Goal: Task Accomplishment & Management: Use online tool/utility

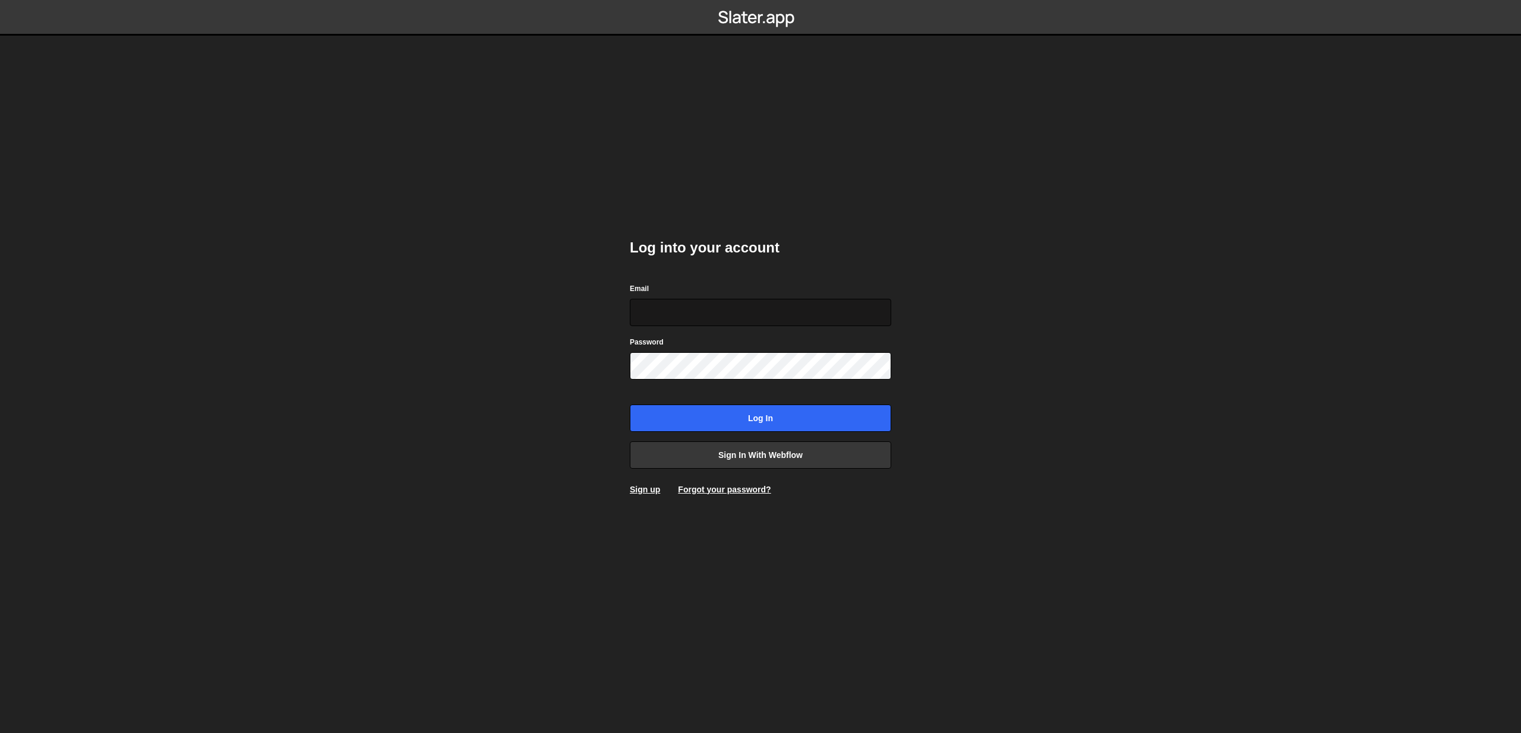
click at [877, 318] on input "Email" at bounding box center [760, 312] width 261 height 27
click at [761, 0] on com-1password-button at bounding box center [761, 0] width 0 height 0
type input "[EMAIL_ADDRESS][DOMAIN_NAME]"
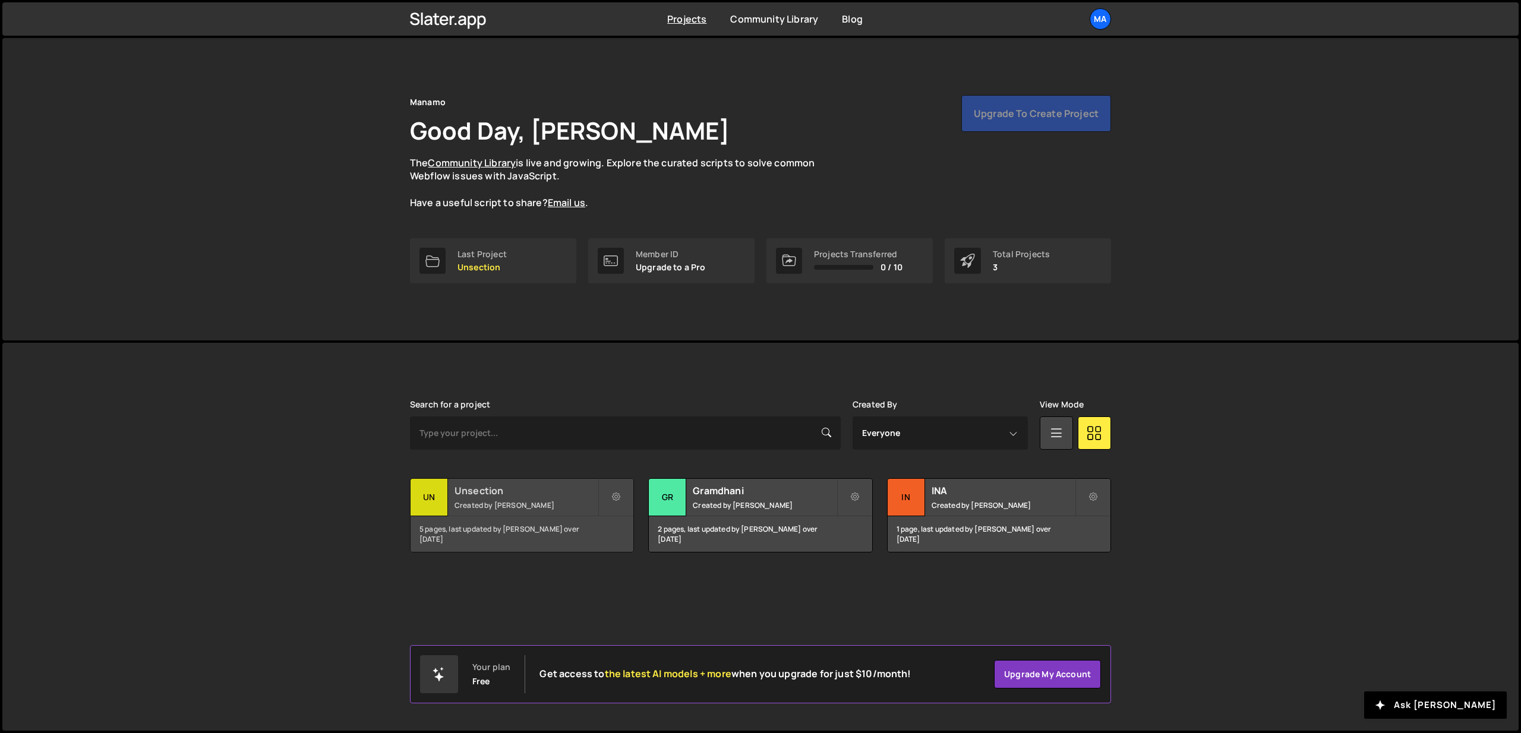
click at [503, 506] on small "Created by [PERSON_NAME]" at bounding box center [526, 505] width 143 height 10
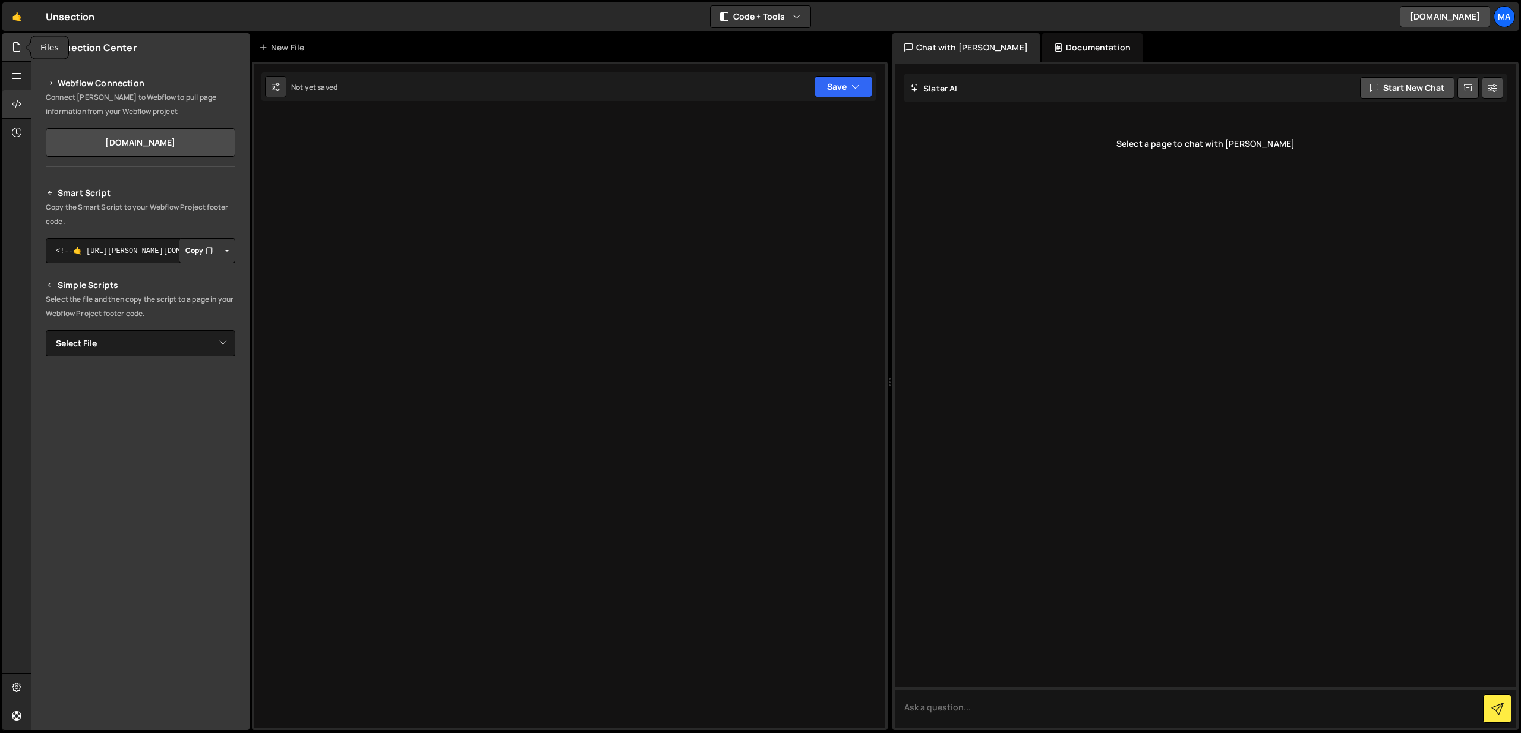
click at [18, 53] on icon at bounding box center [17, 46] width 10 height 13
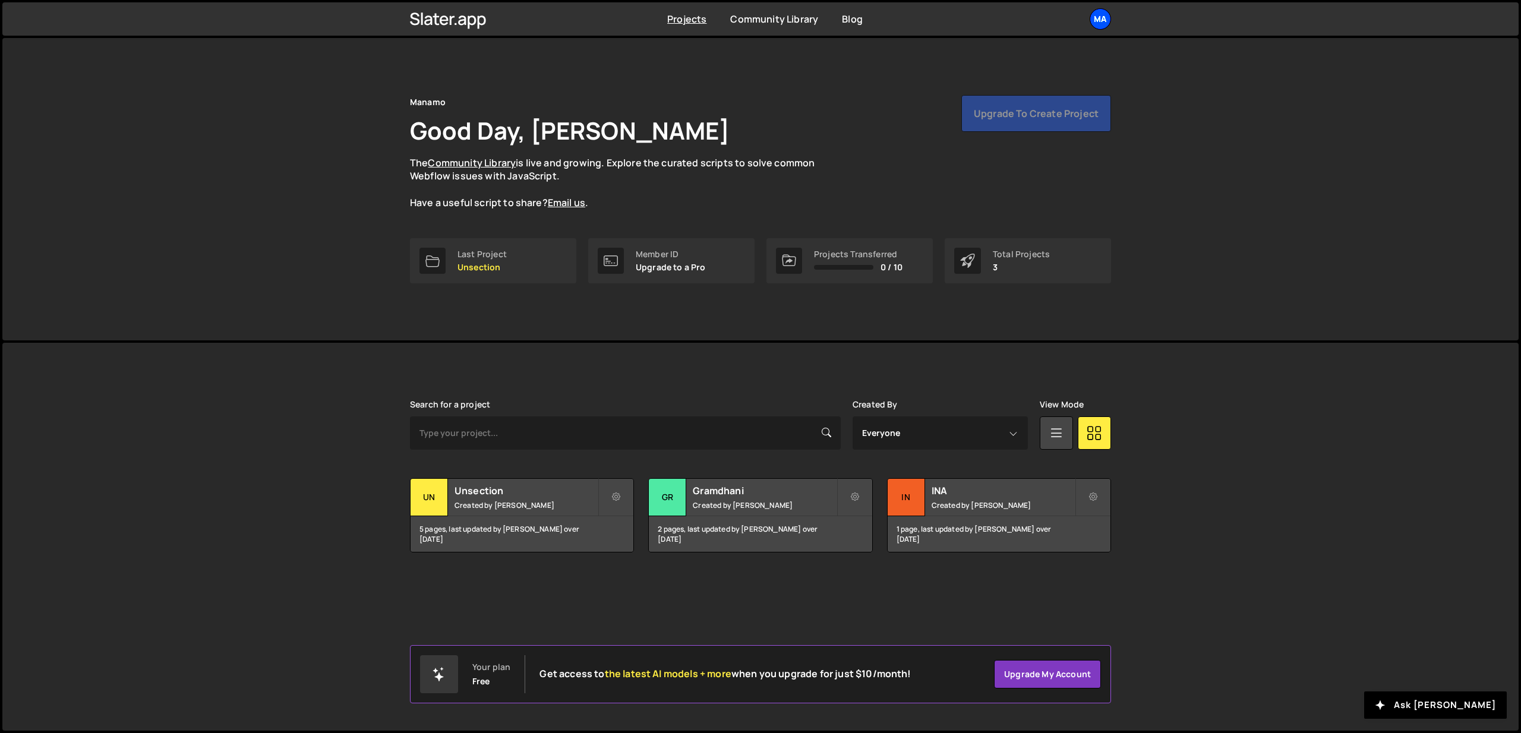
click at [1107, 20] on div "Ma" at bounding box center [1100, 18] width 21 height 21
click at [1035, 131] on button "Logout" at bounding box center [1036, 132] width 147 height 21
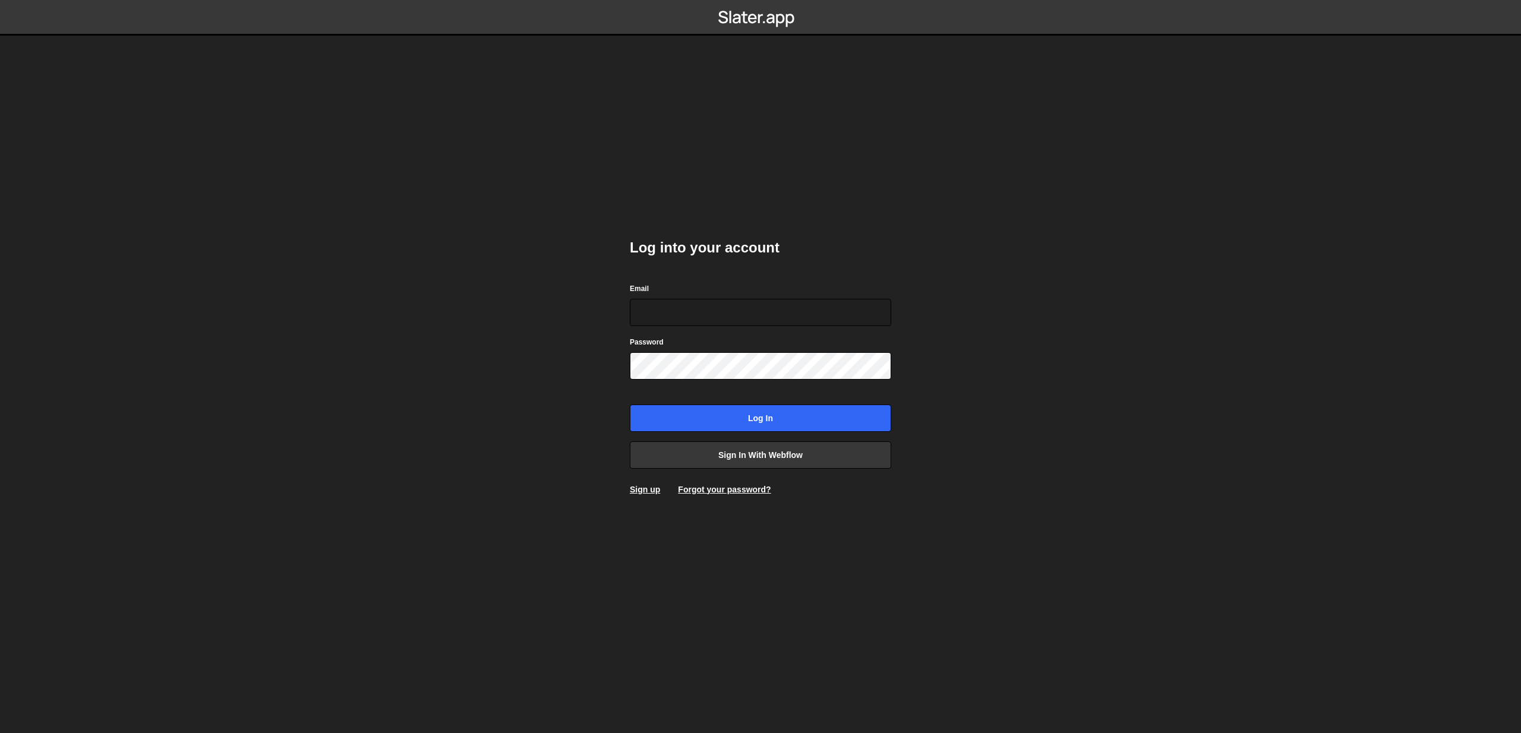
type input "[EMAIL_ADDRESS][DOMAIN_NAME]"
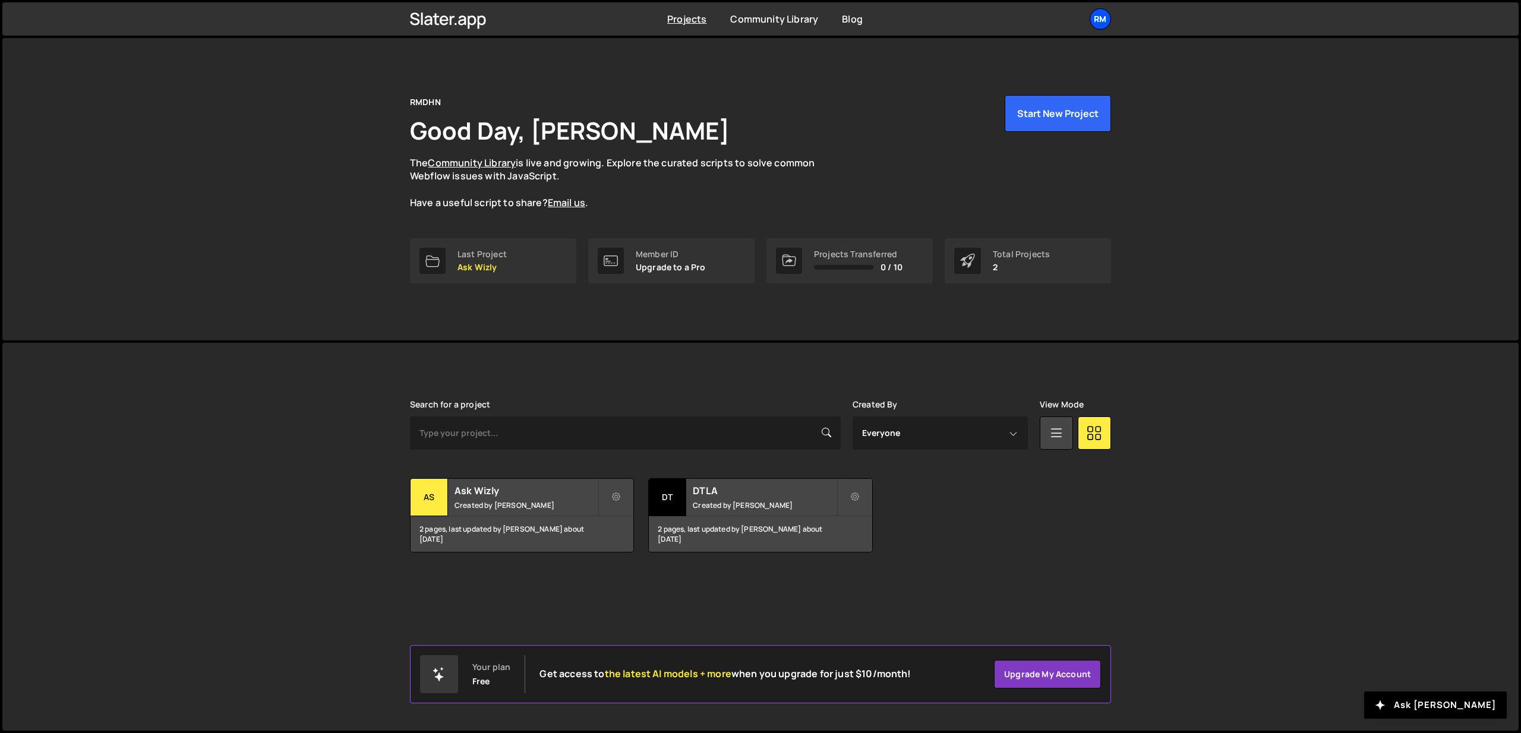
click at [1107, 22] on div "RM" at bounding box center [1100, 18] width 21 height 21
click at [1029, 92] on link "Account" at bounding box center [1036, 90] width 147 height 21
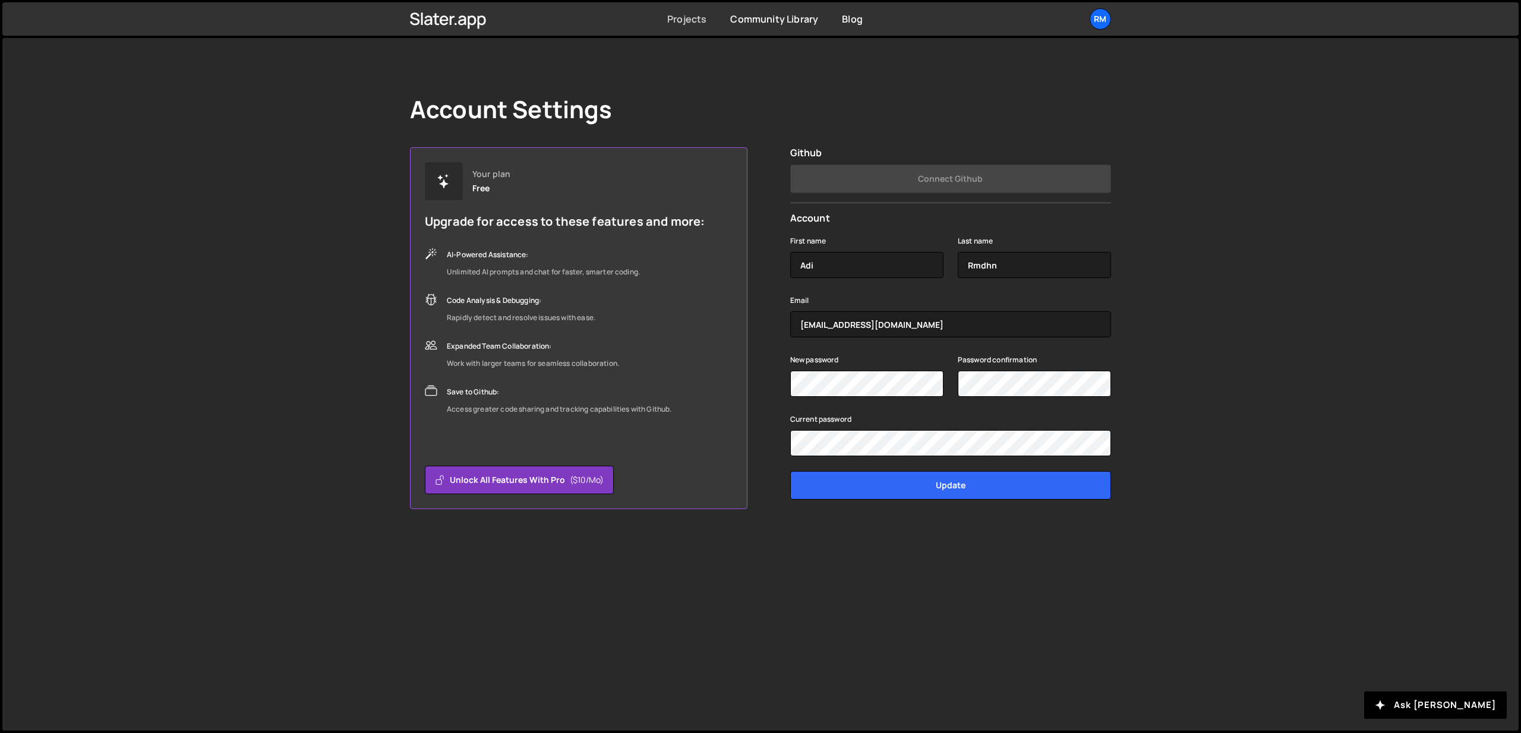
click at [678, 20] on link "Projects" at bounding box center [686, 18] width 39 height 13
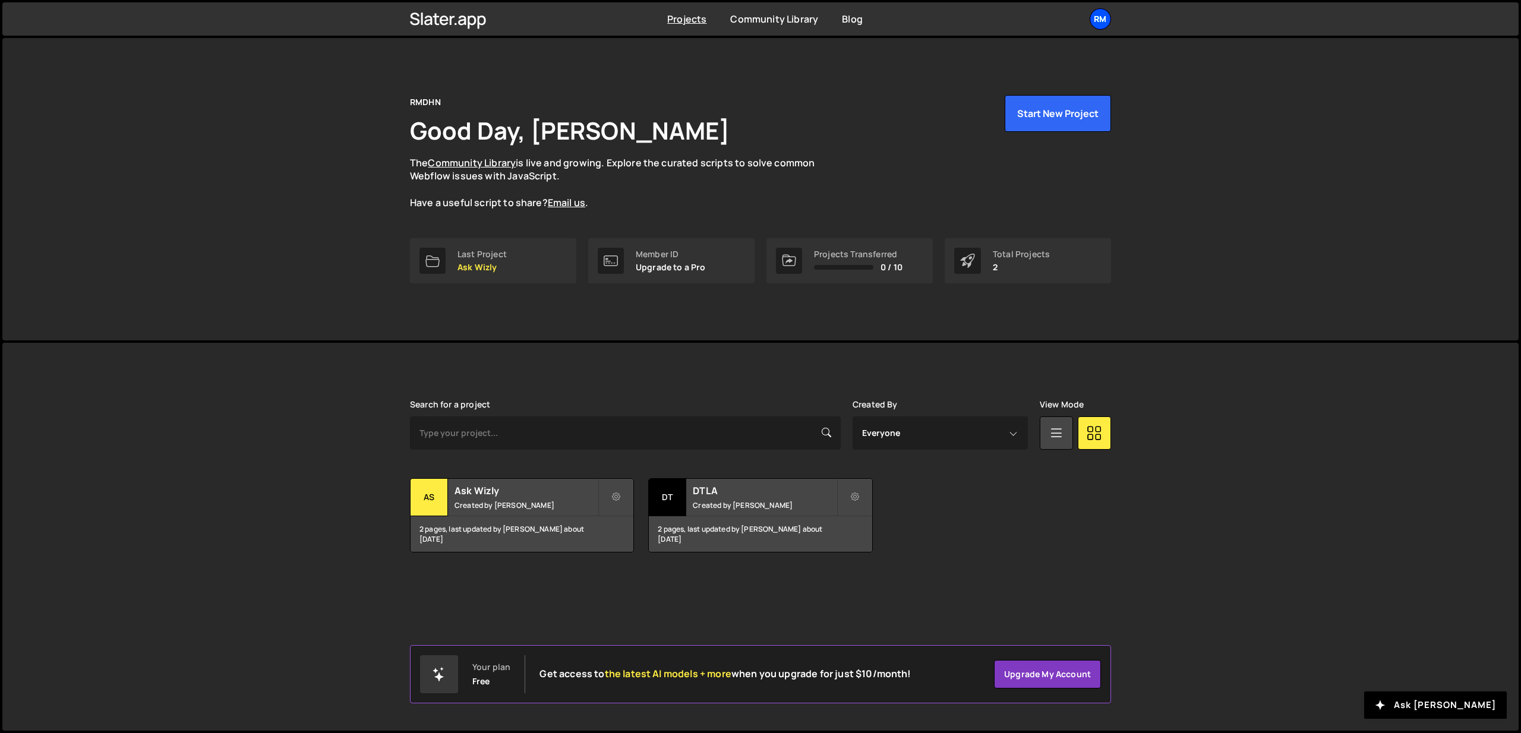
click at [1104, 24] on div "RM" at bounding box center [1100, 18] width 21 height 21
click at [1026, 128] on button "Logout" at bounding box center [1036, 132] width 147 height 21
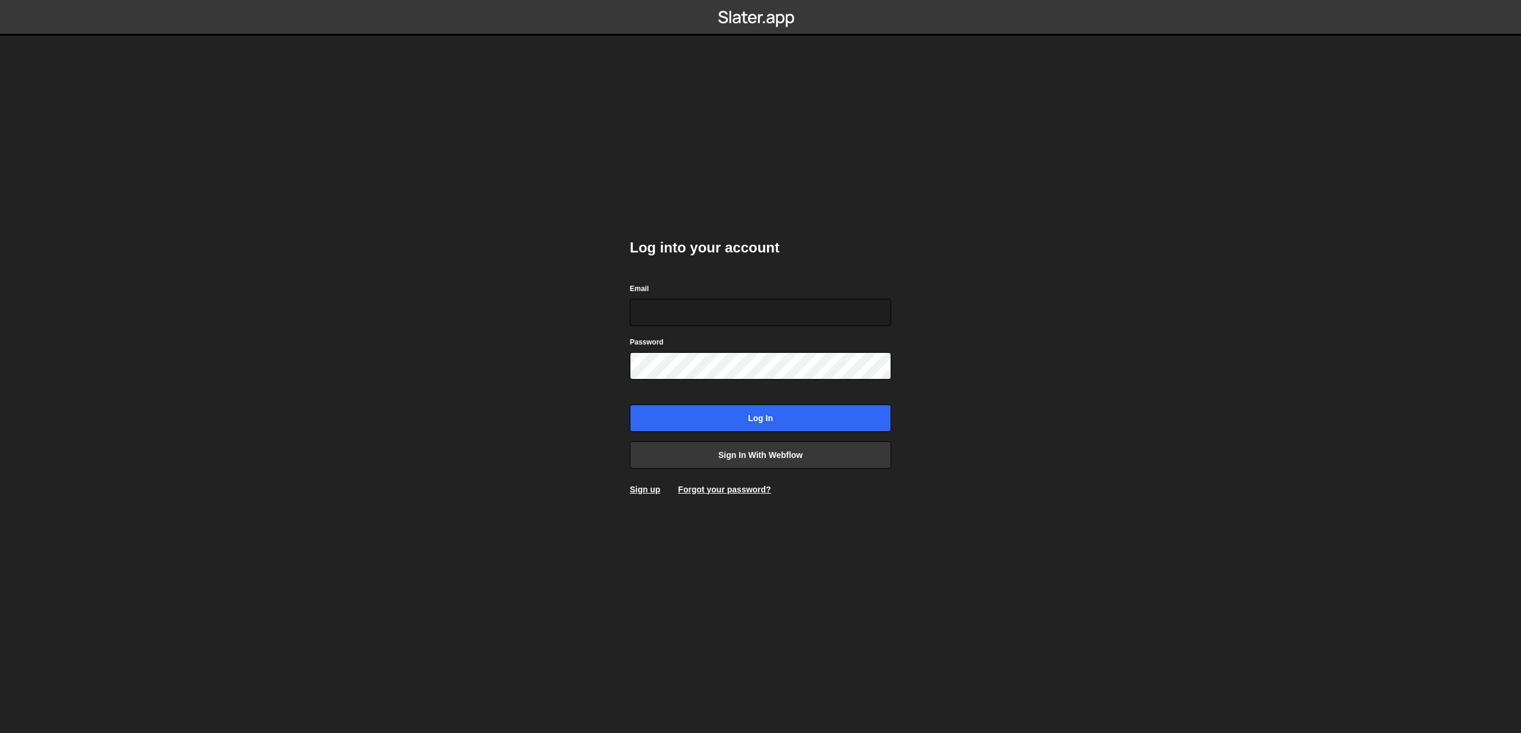
type input "hello@gramdhani.com"
click at [750, 609] on div "Log into your account Email hello@gramdhani.com Password Log in Sign in with We…" at bounding box center [760, 366] width 297 height 733
click at [745, 311] on input "hello@gramdhani.com" at bounding box center [760, 312] width 261 height 27
type input "gita@8020.inc"
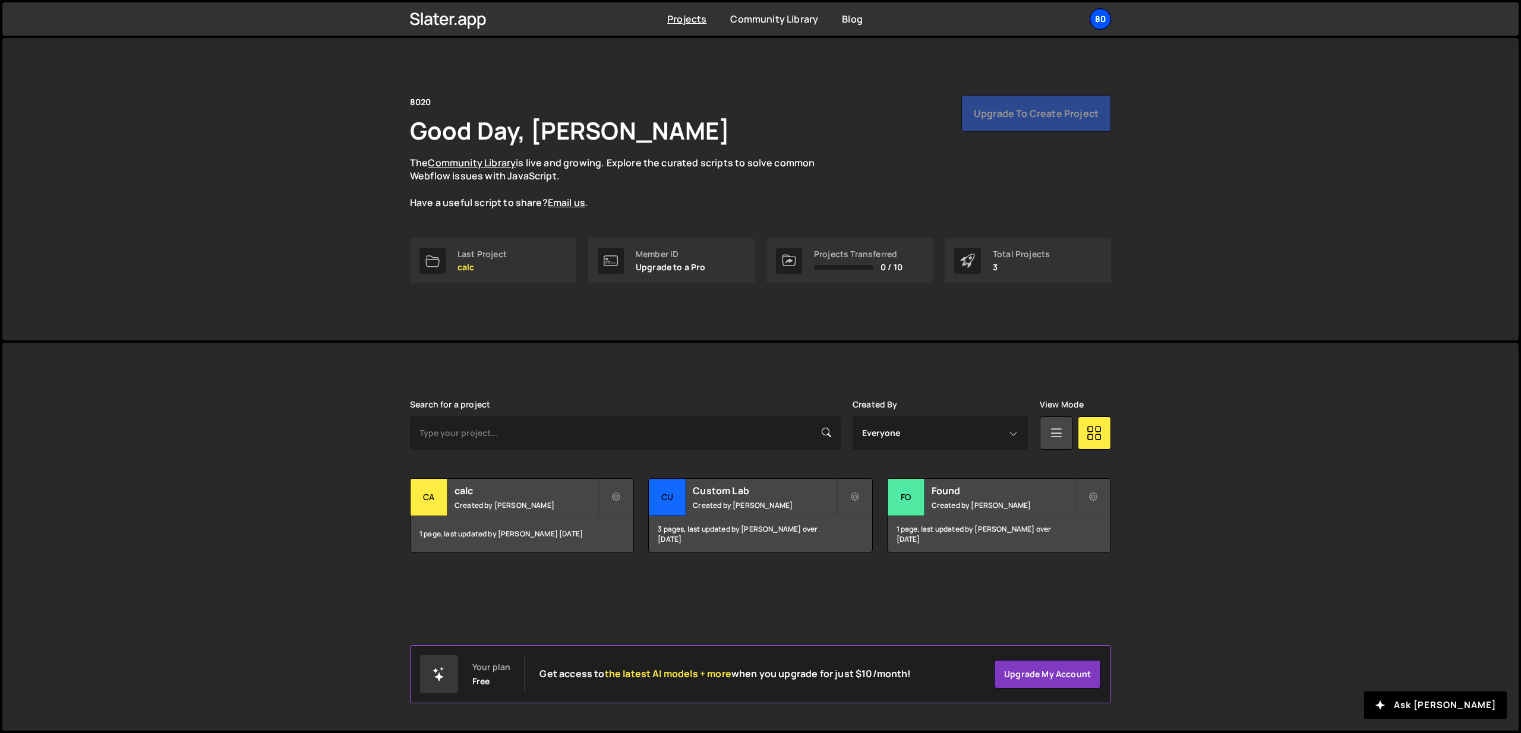
click at [1101, 21] on div "80" at bounding box center [1100, 18] width 21 height 21
click at [1010, 129] on button "Logout" at bounding box center [1036, 132] width 147 height 21
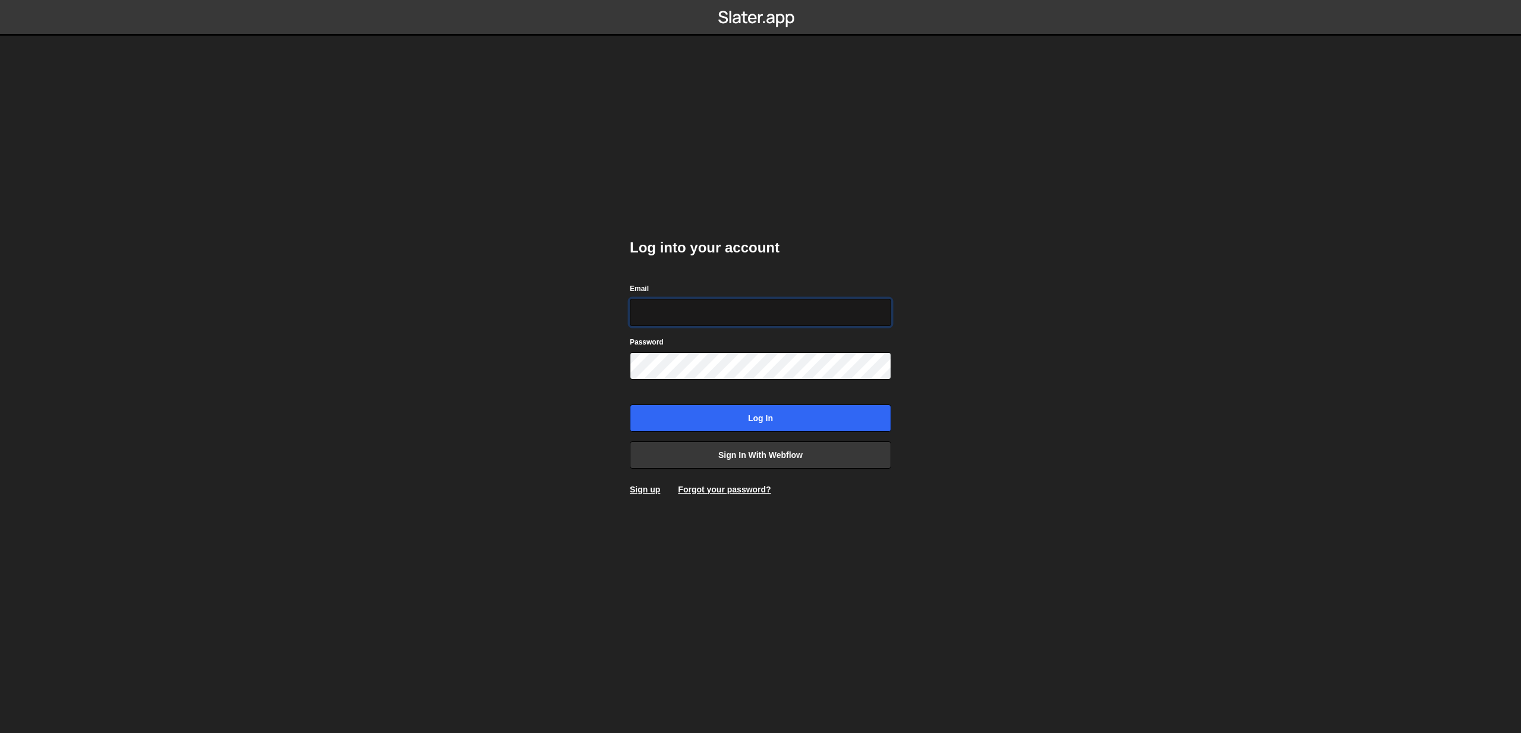
type input "[EMAIL_ADDRESS][DOMAIN_NAME]"
click at [736, 416] on input "Log in" at bounding box center [760, 418] width 261 height 27
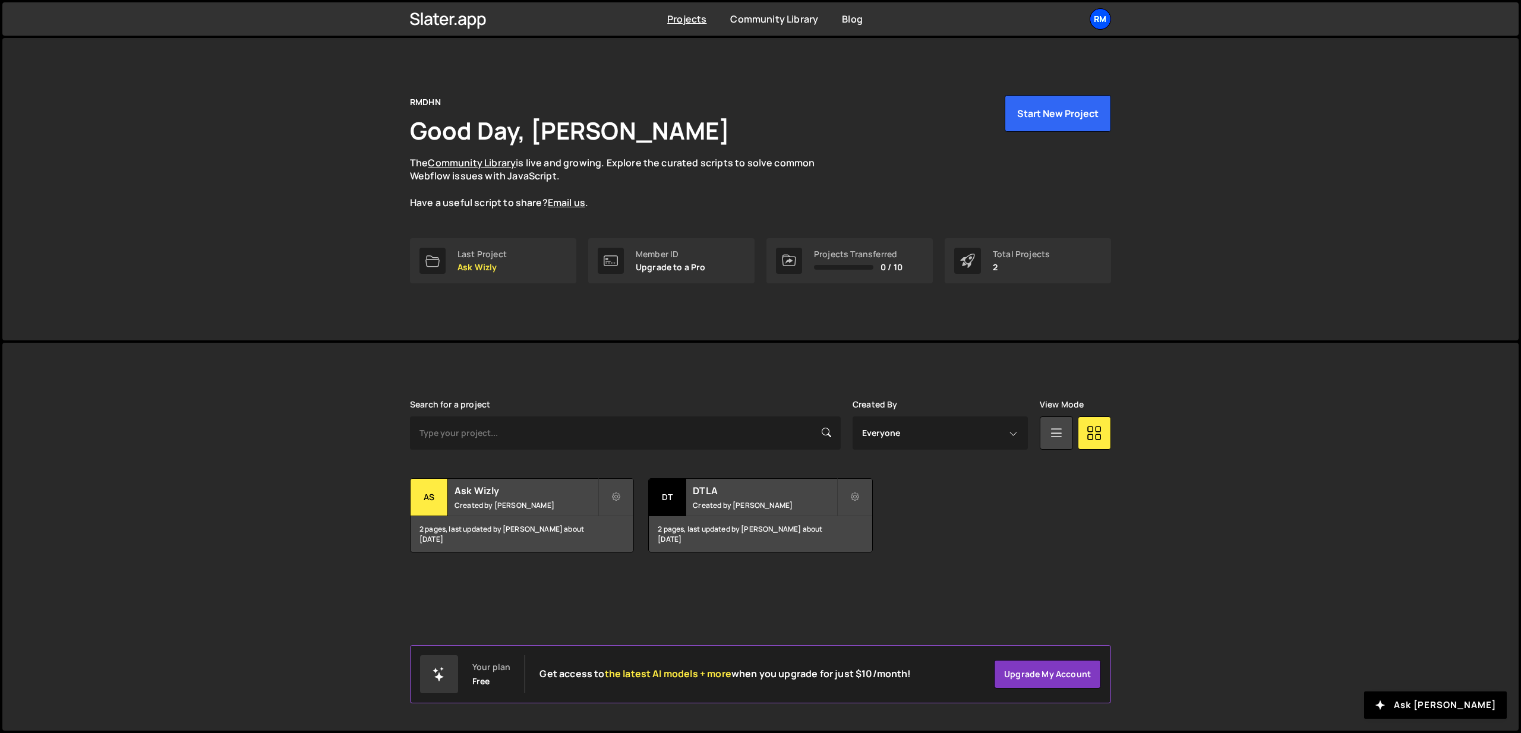
click at [1105, 17] on div "RM" at bounding box center [1100, 18] width 21 height 21
click at [1028, 126] on button "Logout" at bounding box center [1036, 132] width 147 height 21
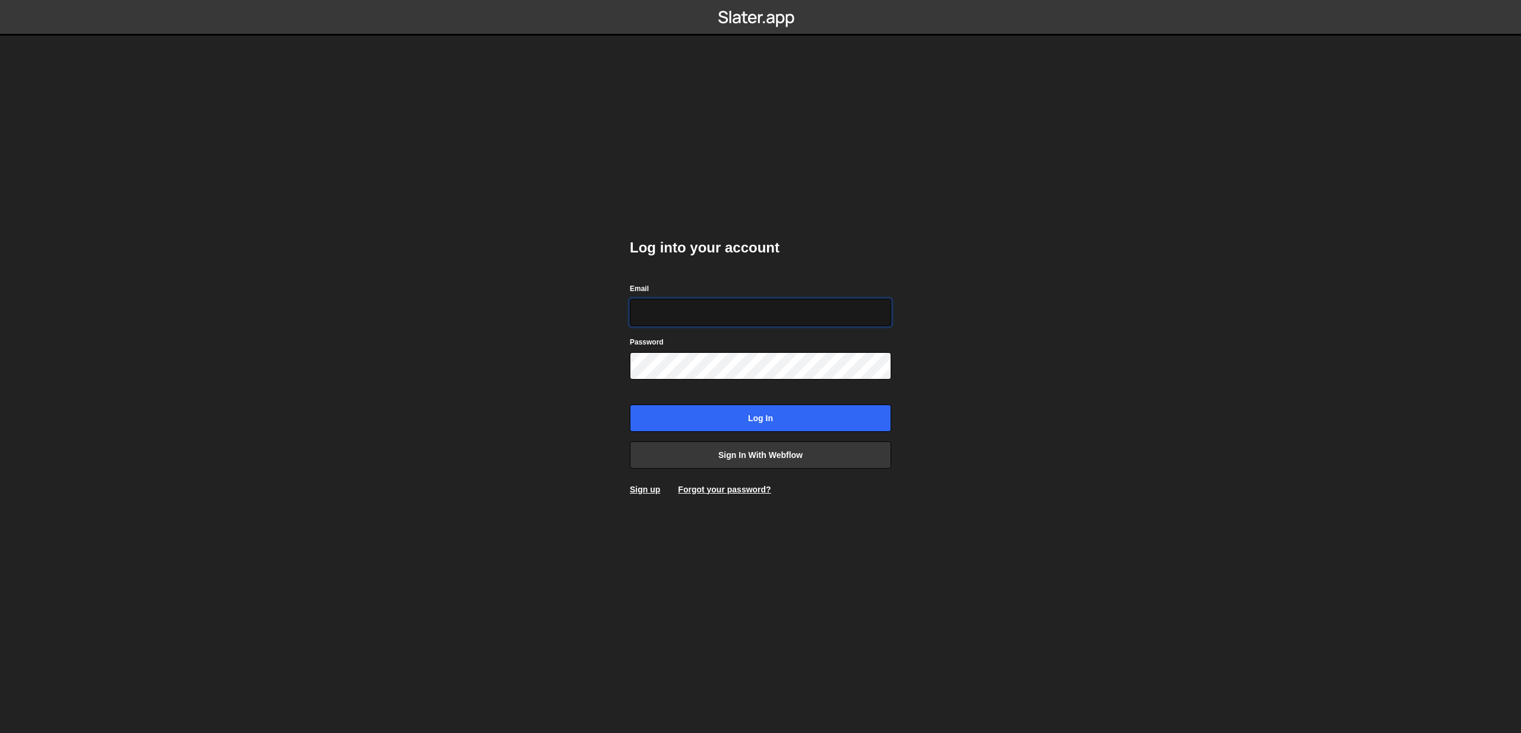
type input "hello@gramdhani.com"
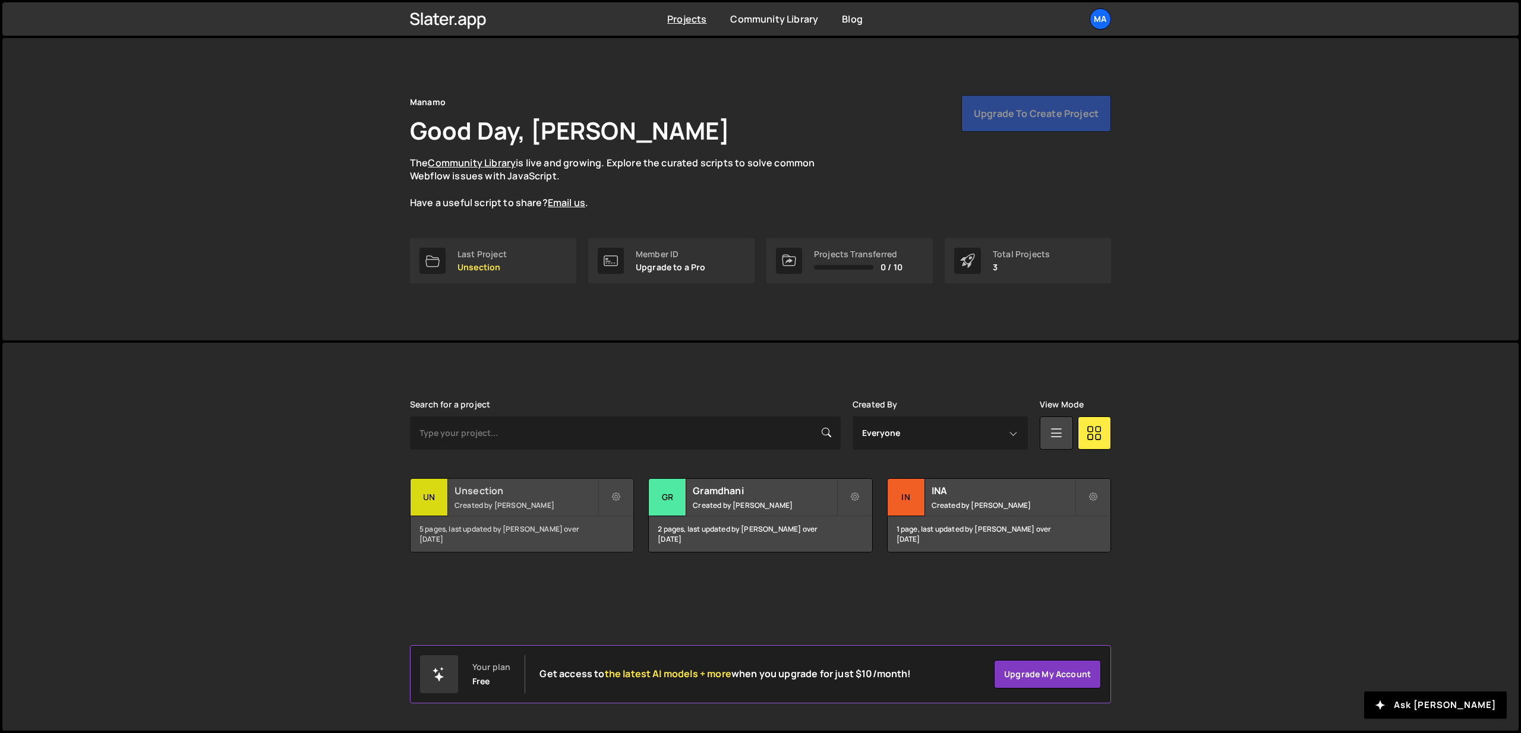
click at [525, 504] on small "Created by [PERSON_NAME]" at bounding box center [526, 505] width 143 height 10
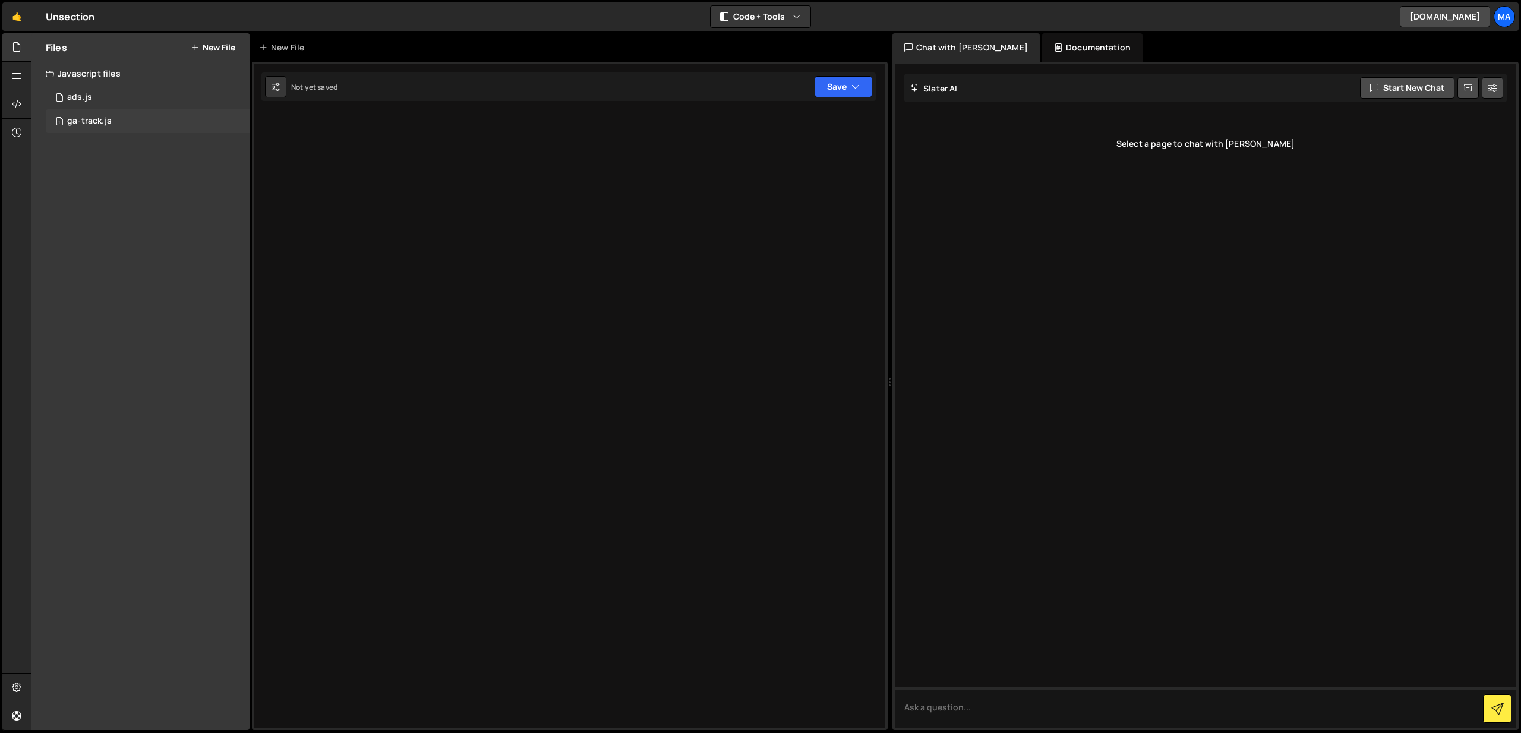
click at [120, 125] on div "1 ga-track.js 0" at bounding box center [148, 121] width 204 height 24
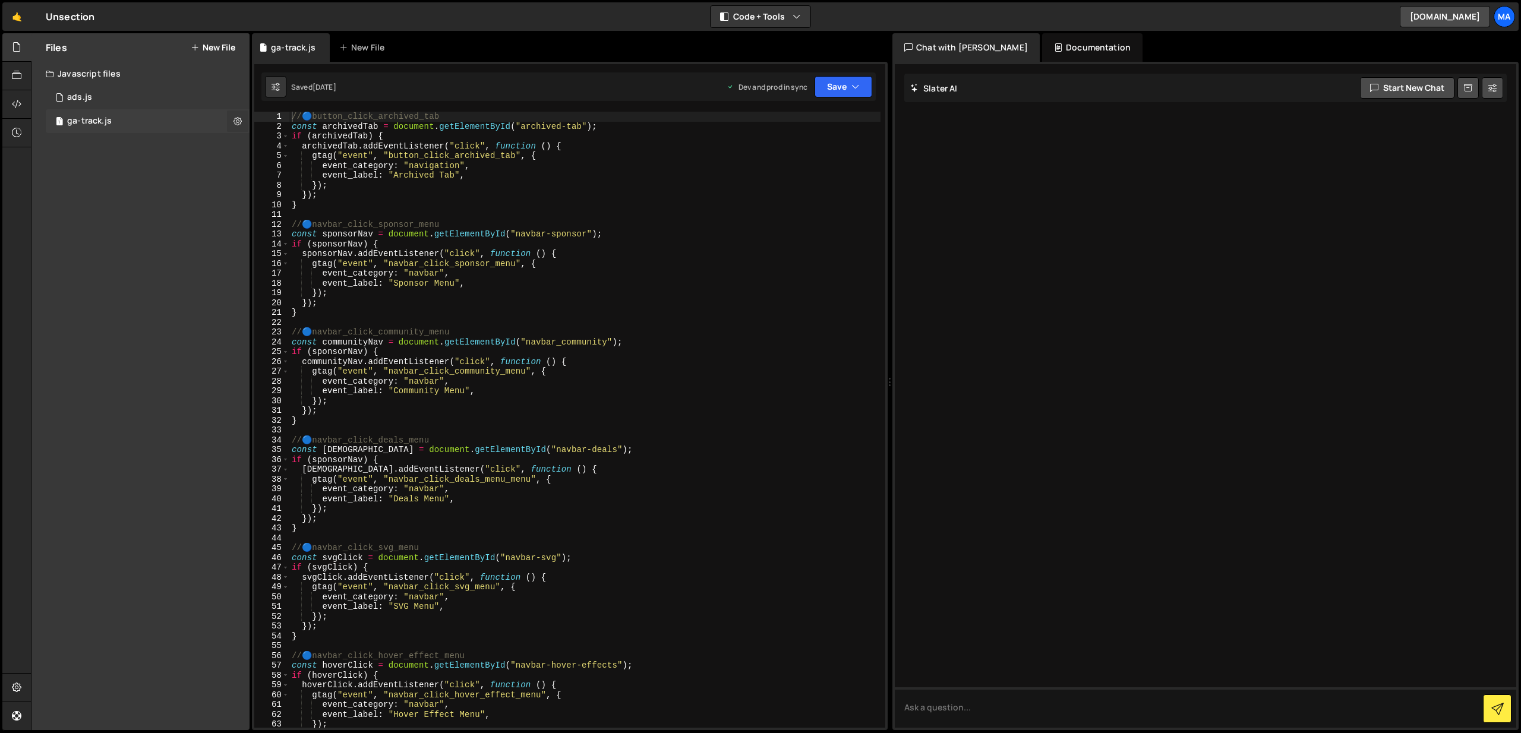
click at [241, 117] on icon at bounding box center [238, 120] width 8 height 11
click at [282, 122] on button "Copy share link" at bounding box center [310, 123] width 116 height 24
click at [21, 103] on icon at bounding box center [17, 103] width 10 height 13
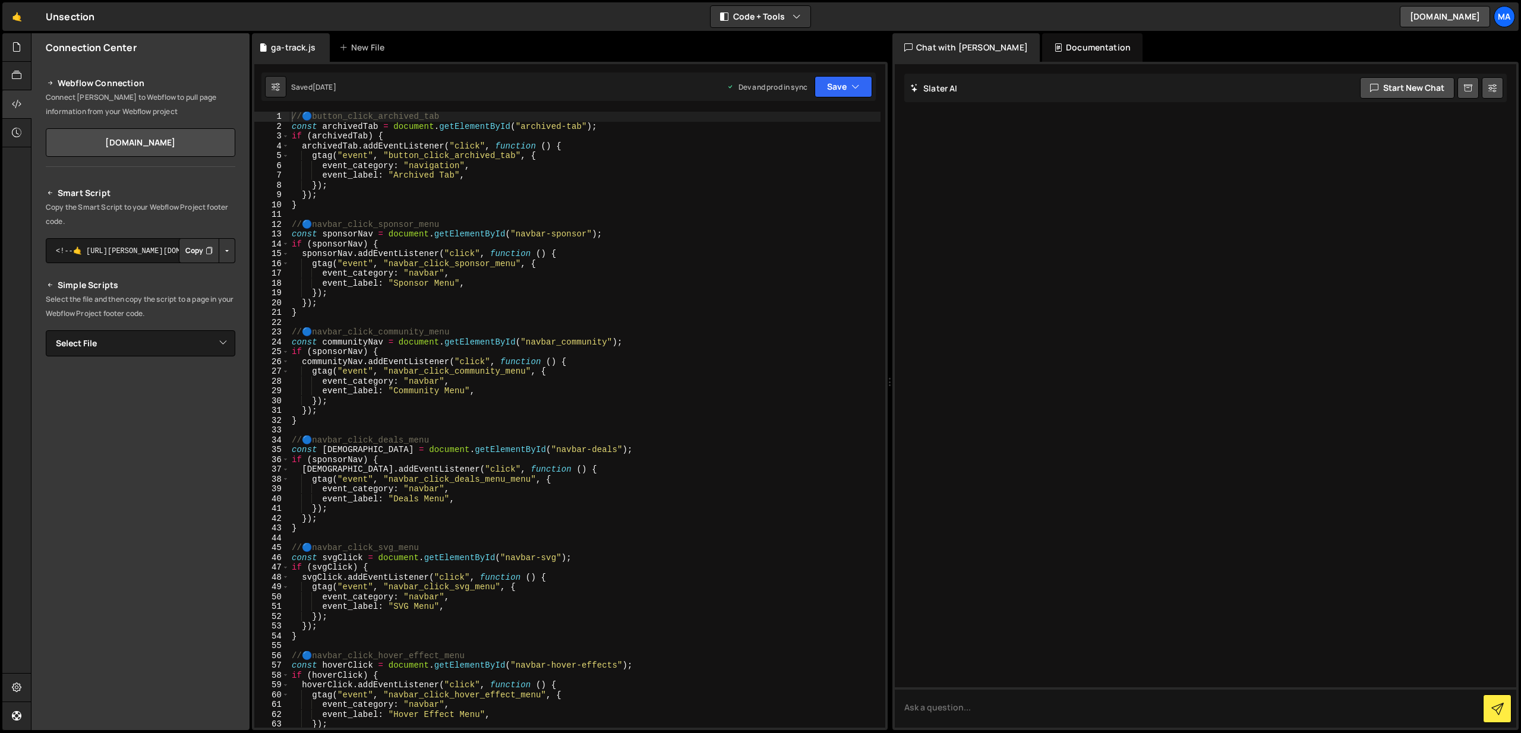
click at [218, 282] on h2 "Simple Scripts" at bounding box center [141, 285] width 190 height 14
click at [230, 255] on button "Button group with nested dropdown" at bounding box center [227, 250] width 17 height 25
click at [128, 253] on textarea "<!--🤙 [URL][PERSON_NAME][DOMAIN_NAME]> <script>document.addEventListener("DOMCo…" at bounding box center [141, 250] width 190 height 25
click at [160, 252] on textarea "<!--🤙 [URL][PERSON_NAME][DOMAIN_NAME]> <script>document.addEventListener("DOMCo…" at bounding box center [141, 250] width 190 height 25
click at [172, 252] on textarea "<!--🤙 [URL][PERSON_NAME][DOMAIN_NAME]> <script>document.addEventListener("DOMCo…" at bounding box center [141, 250] width 190 height 25
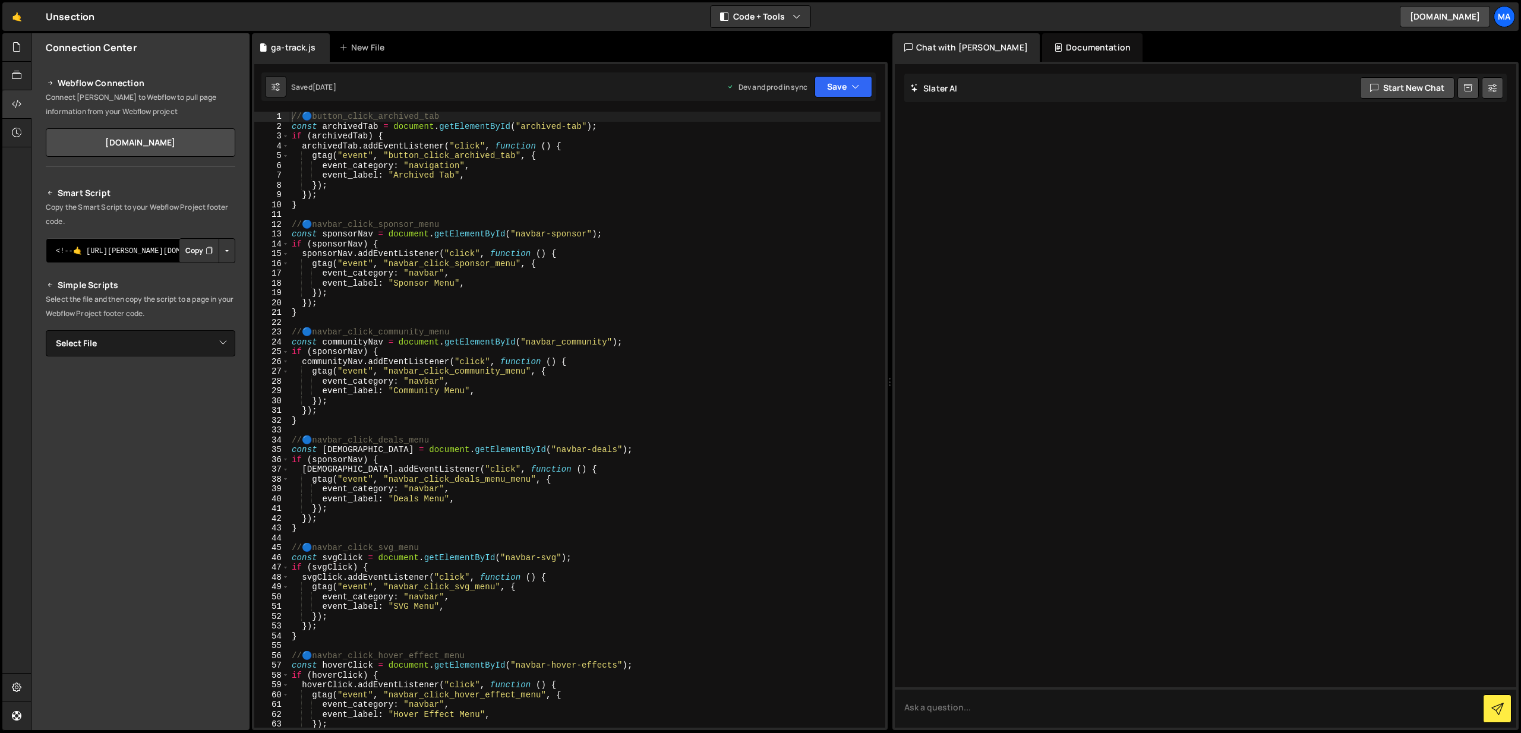
drag, startPoint x: 172, startPoint y: 251, endPoint x: 197, endPoint y: 252, distance: 25.0
click at [197, 252] on div "<!--🤙 [URL][PERSON_NAME][DOMAIN_NAME]> <script>document.addEventListener("DOMCo…" at bounding box center [141, 250] width 190 height 25
click at [190, 250] on button "Copy" at bounding box center [199, 250] width 40 height 25
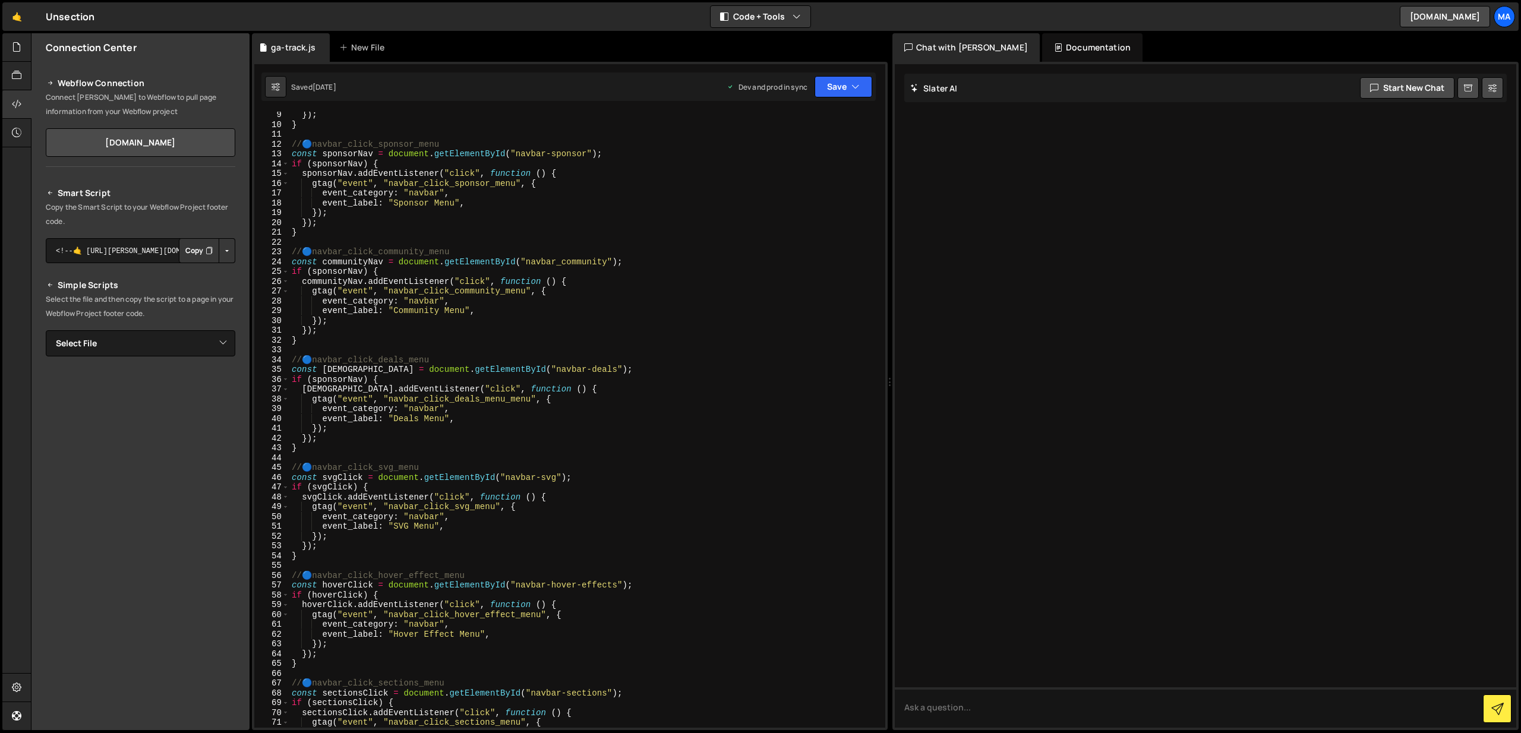
scroll to position [893, 0]
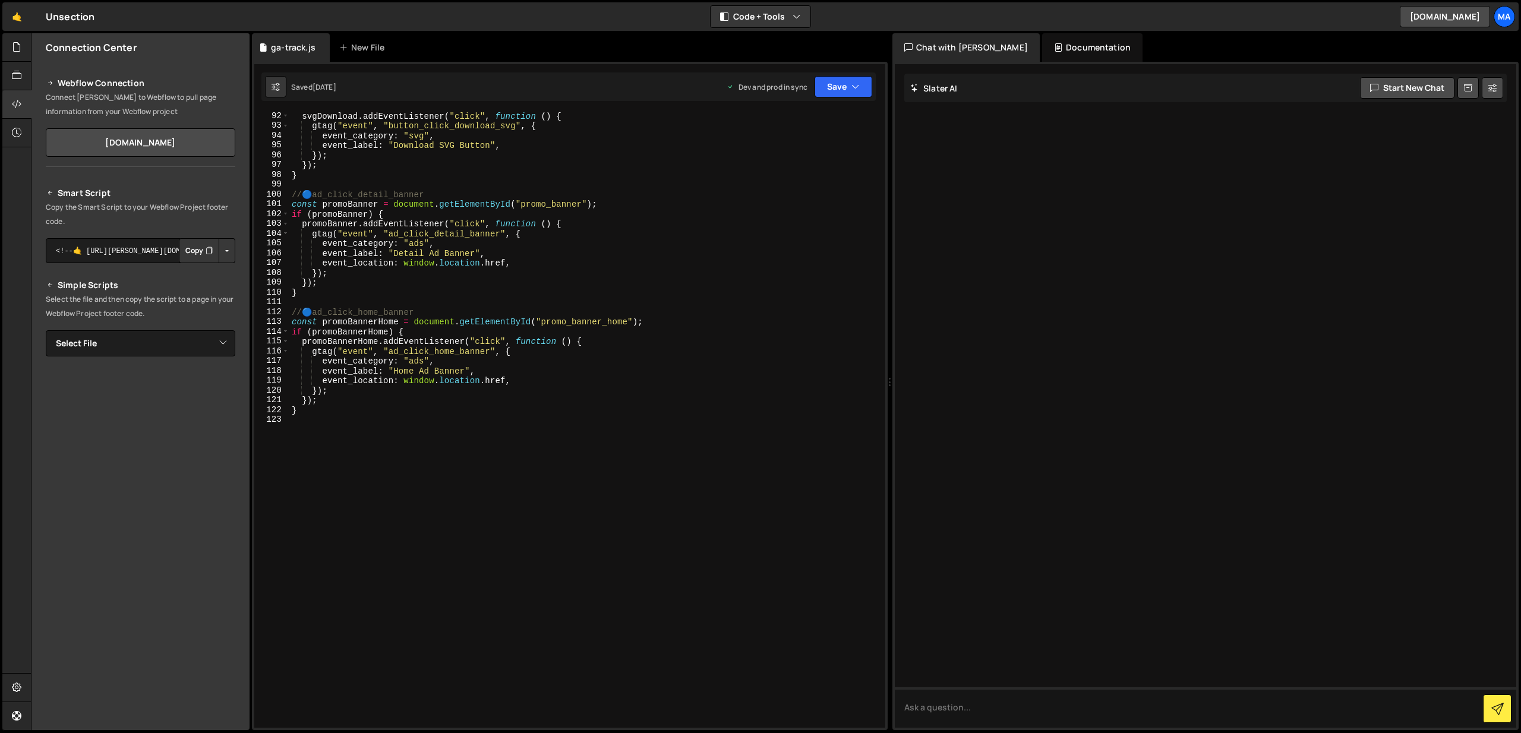
click at [392, 408] on div "svgDownload . addEventListener ( "click" , function ( ) { gtag ( "event" , "but…" at bounding box center [584, 429] width 591 height 636
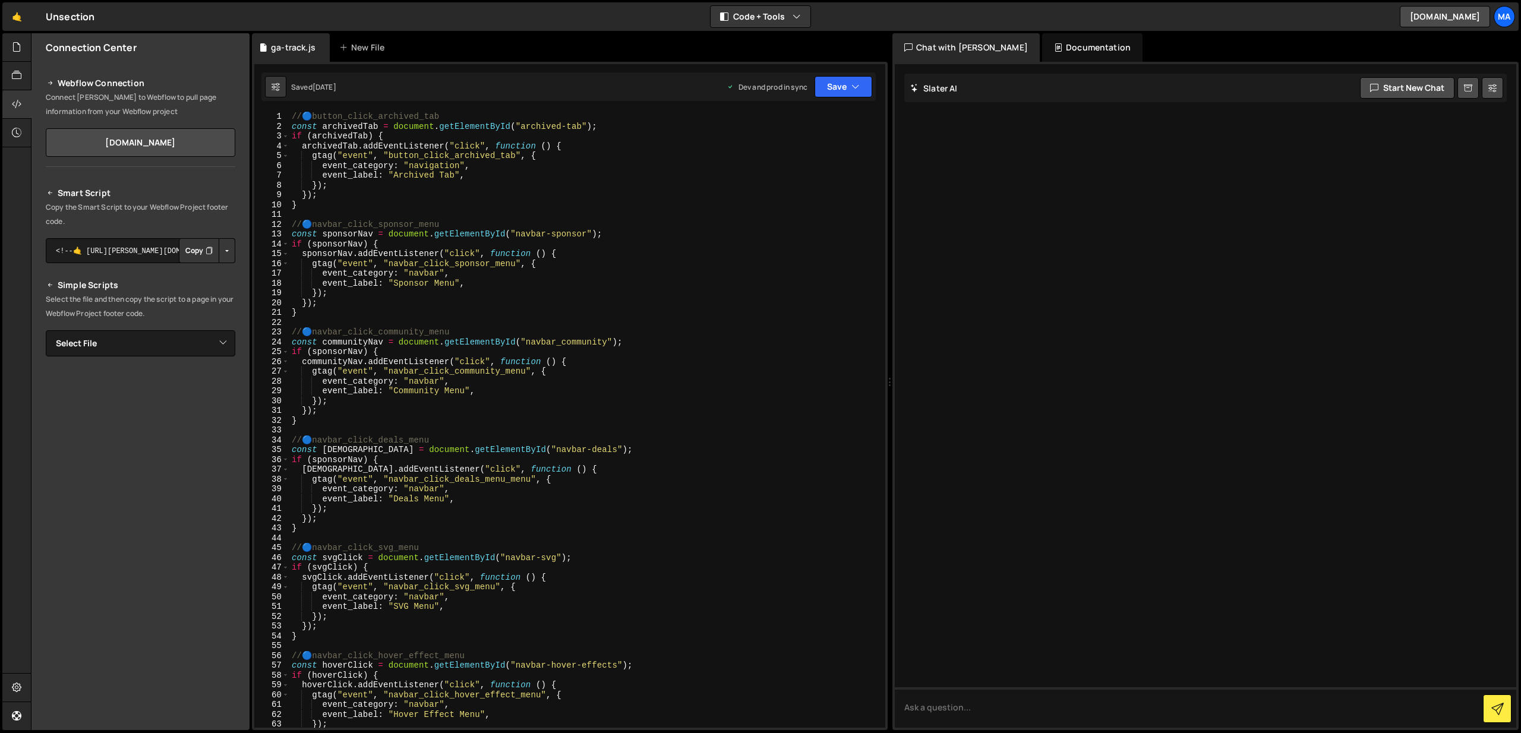
scroll to position [0, 0]
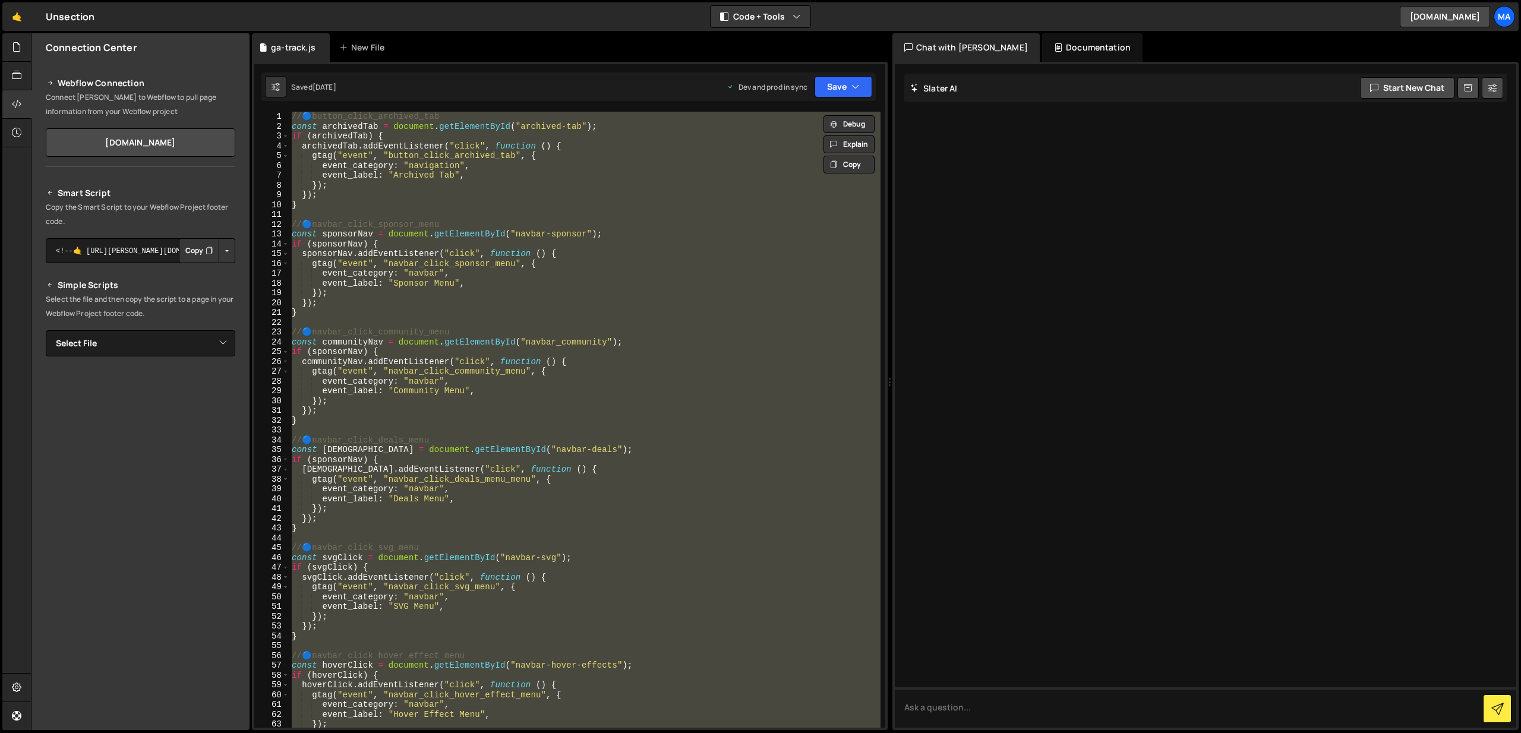
click at [593, 505] on div "// 🔵 button_click_archived_tab const archivedTab = document . getElementById ( …" at bounding box center [584, 420] width 591 height 616
type textarea "});"
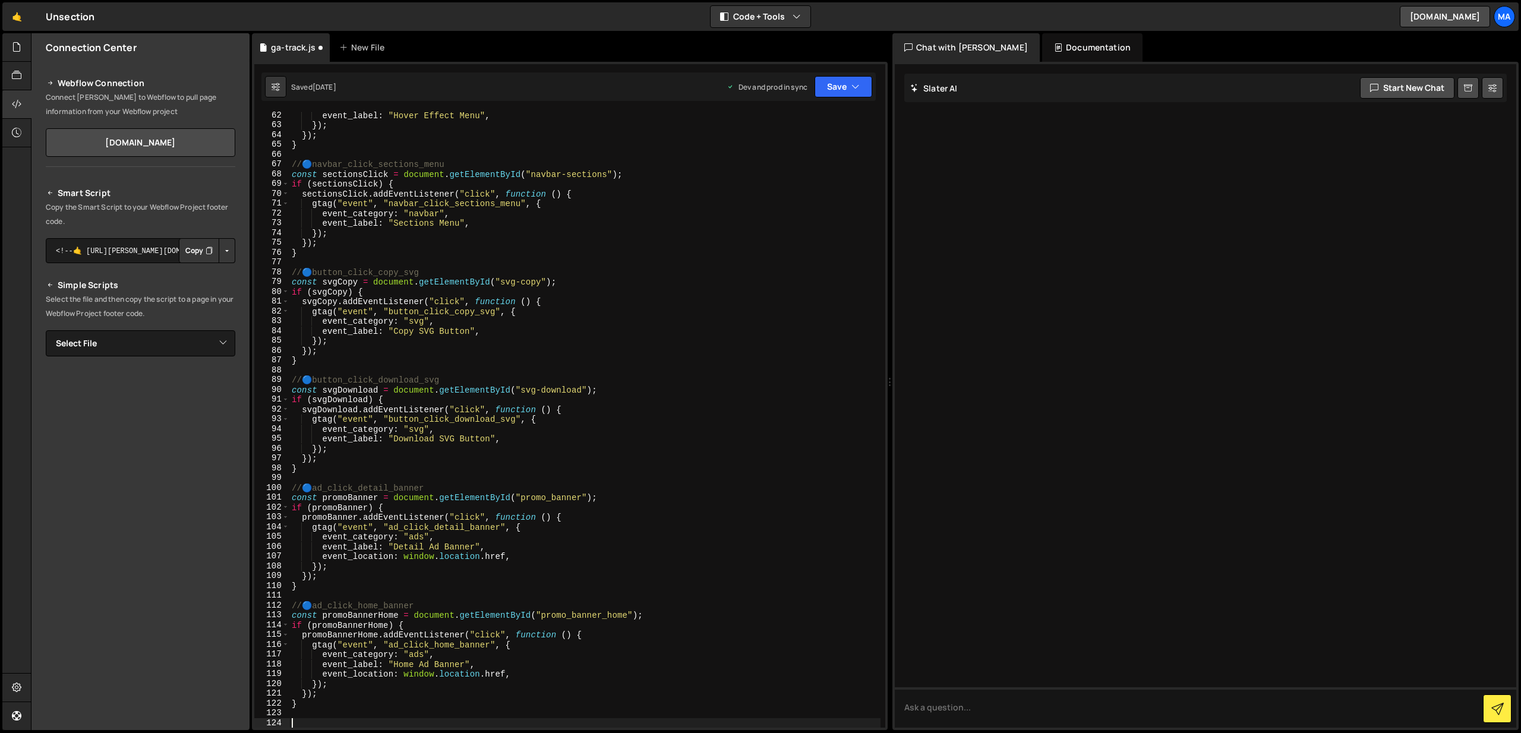
scroll to position [707, 0]
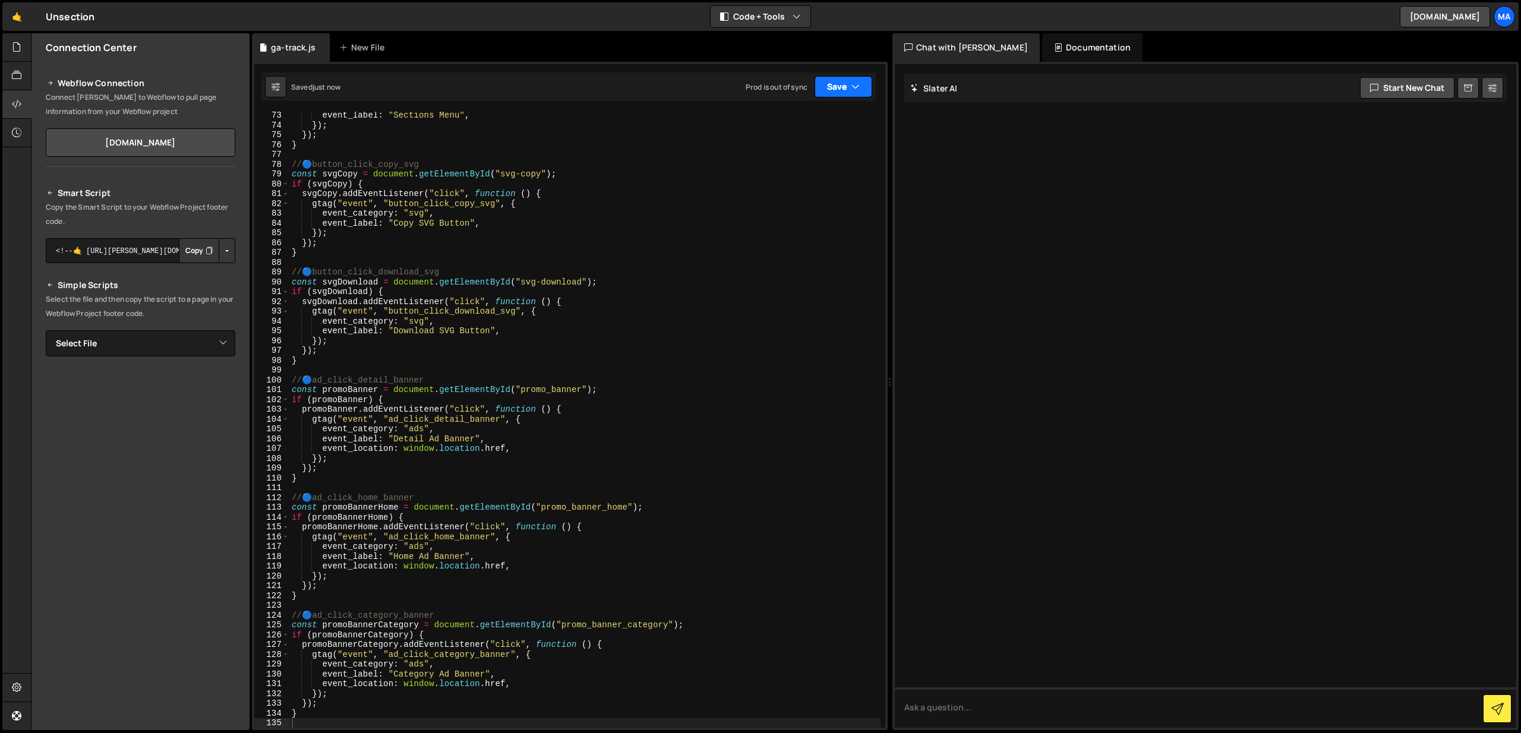
click at [840, 92] on button "Save" at bounding box center [844, 86] width 58 height 21
click at [816, 156] on div "Save to Production S" at bounding box center [804, 155] width 124 height 12
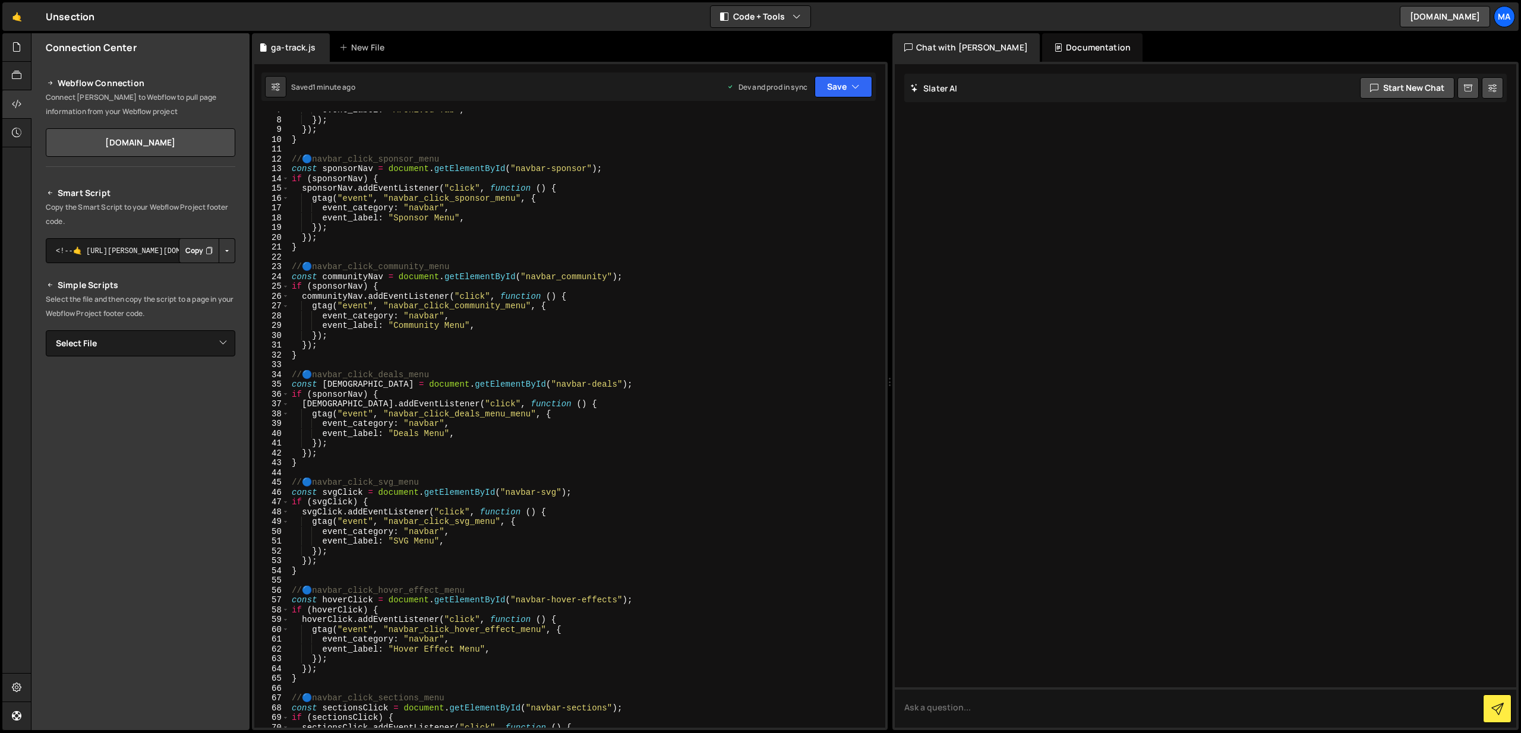
scroll to position [65, 0]
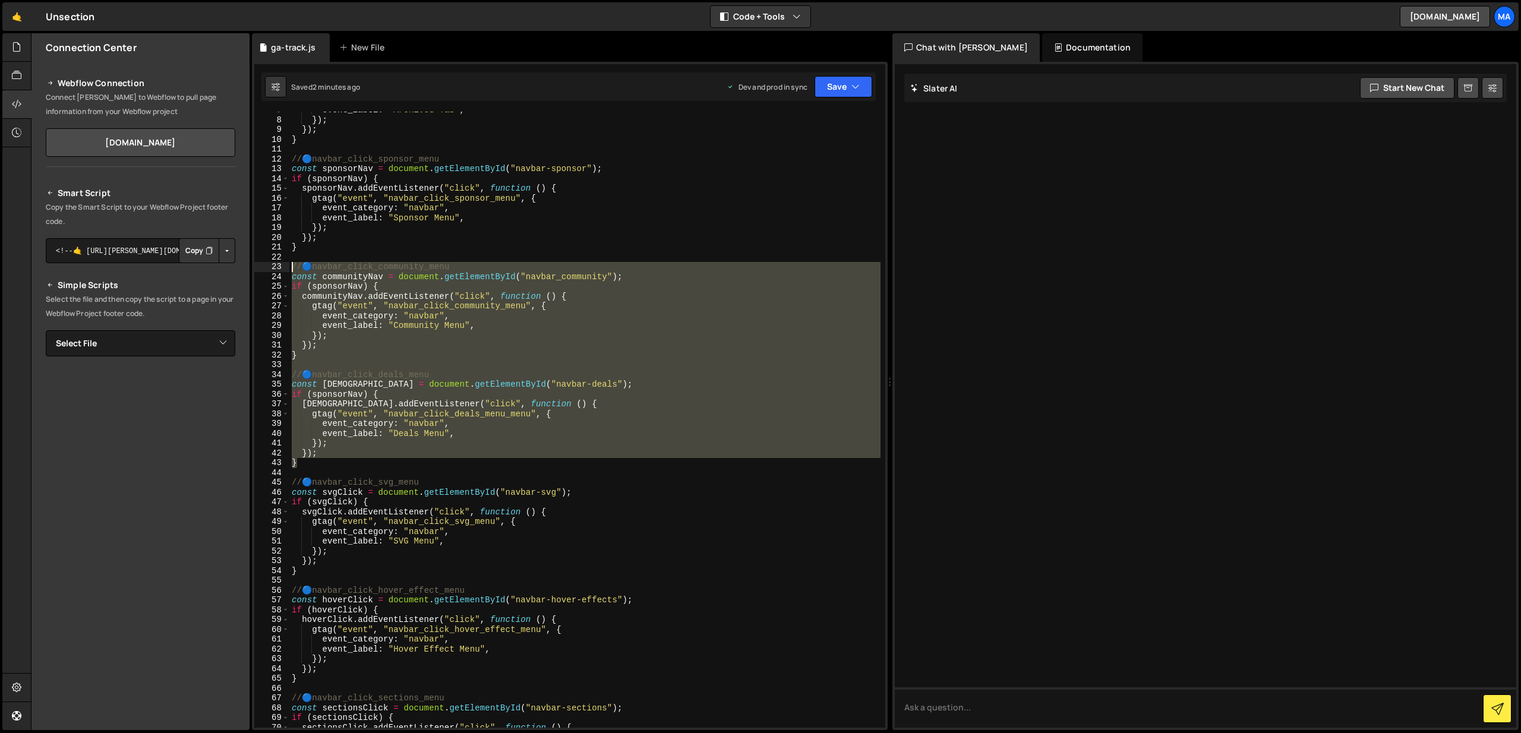
drag, startPoint x: 305, startPoint y: 462, endPoint x: 270, endPoint y: 265, distance: 200.5
click at [270, 265] on div "} 7 8 9 10 11 12 13 14 15 16 17 18 19 20 21 22 23 24 25 26 27 28 29 30 31 32 33…" at bounding box center [569, 420] width 631 height 616
type textarea "// 🔵 navbar_click_community_menu const communityNav = document.getElementById("…"
paste textarea
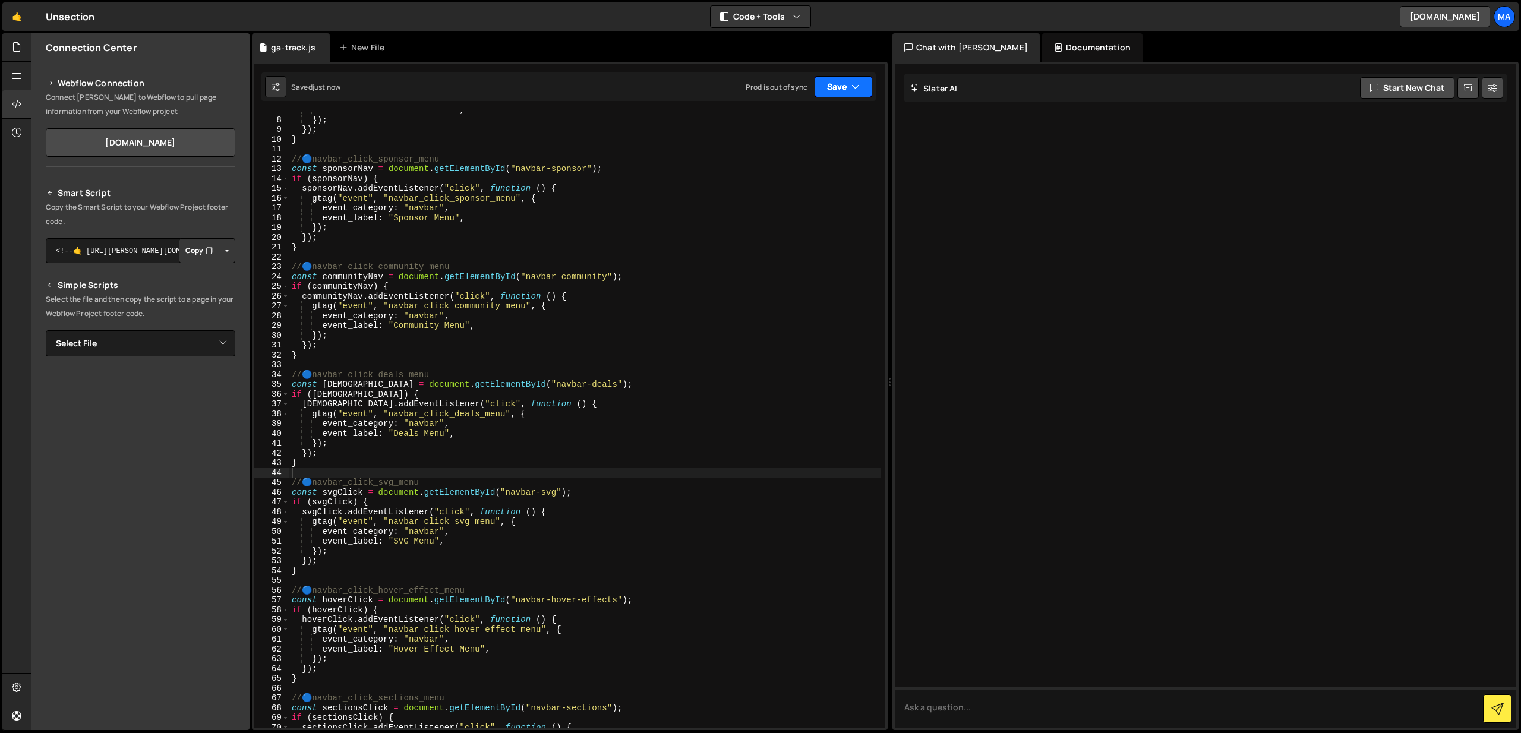
click at [842, 84] on button "Save" at bounding box center [844, 86] width 58 height 21
click at [835, 155] on div "Save to Production S" at bounding box center [804, 155] width 124 height 12
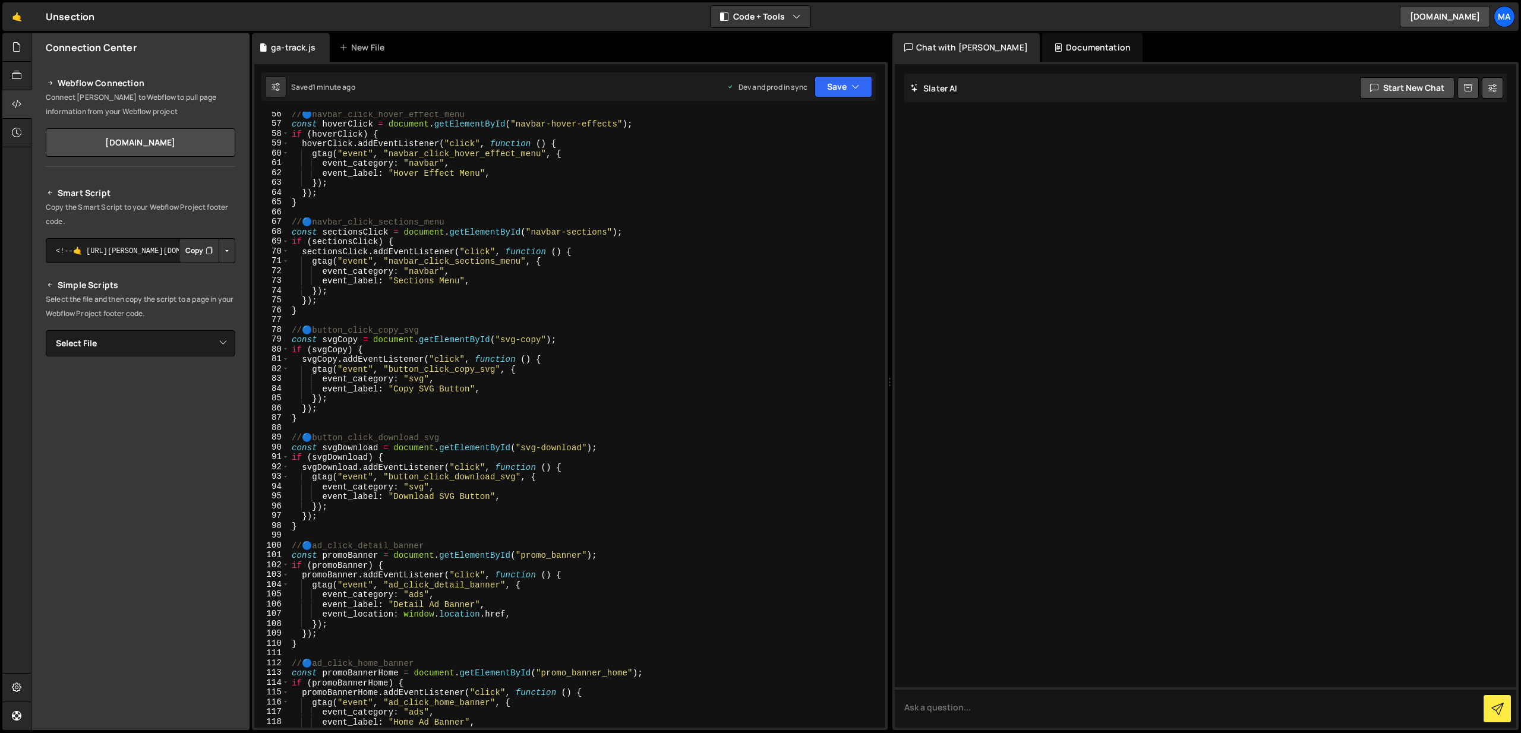
scroll to position [1011, 0]
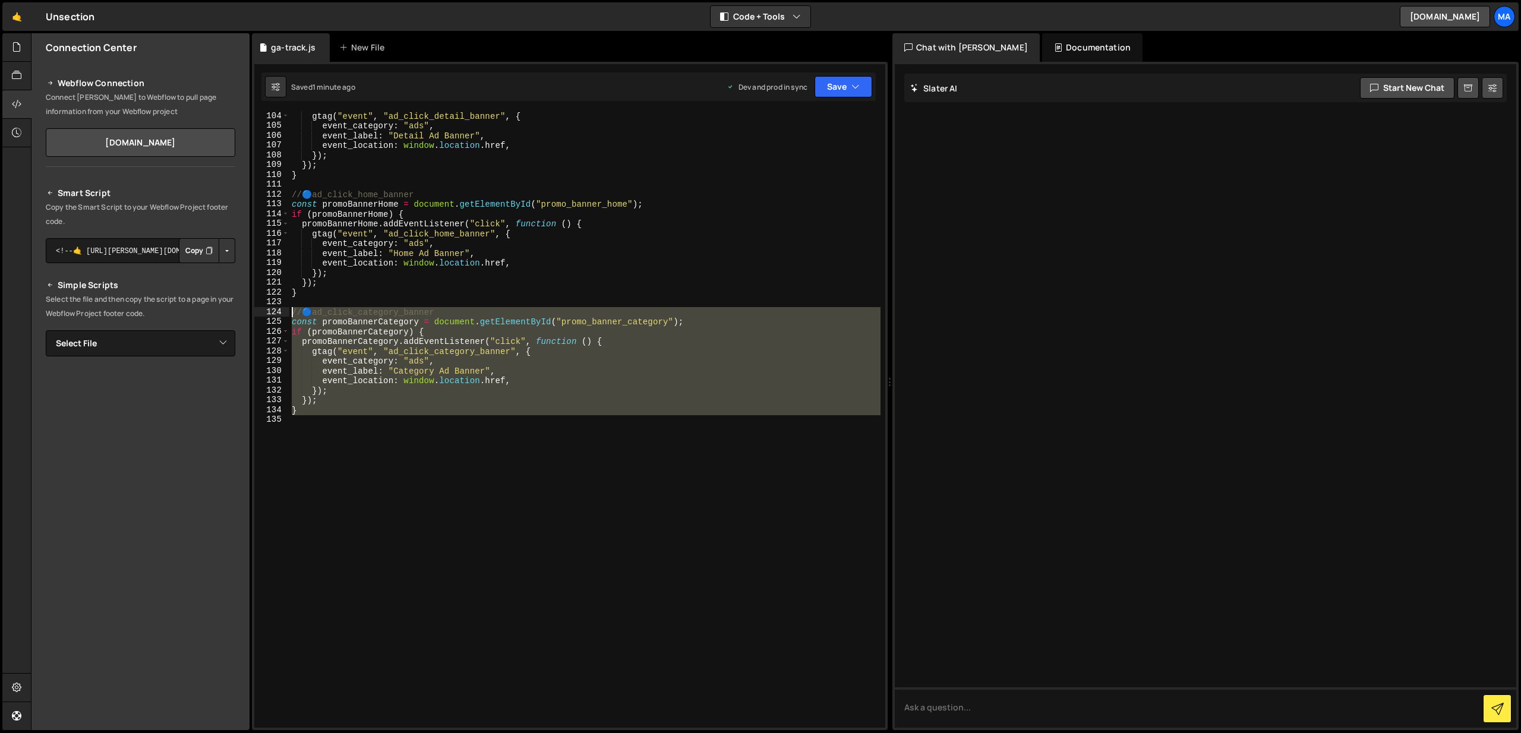
drag, startPoint x: 379, startPoint y: 462, endPoint x: 263, endPoint y: 314, distance: 188.4
click at [263, 314] on div "104 105 106 107 108 109 110 111 112 113 114 115 116 117 118 119 120 121 122 123…" at bounding box center [569, 420] width 631 height 616
type textarea "// 🔵 ad_click_category_banner const promoBannerCategory = document.getElementBy…"
click at [440, 489] on div "gtag ( "event" , "ad_click_detail_banner" , { event_category : "ads" , event_la…" at bounding box center [584, 420] width 591 height 616
